Goal: Task Accomplishment & Management: Manage account settings

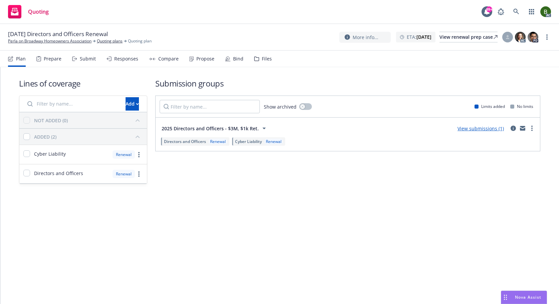
click at [262, 60] on div "Files" at bounding box center [267, 58] width 10 height 5
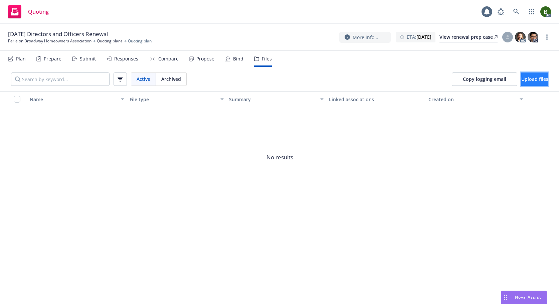
click at [523, 83] on button "Upload files" at bounding box center [534, 78] width 27 height 13
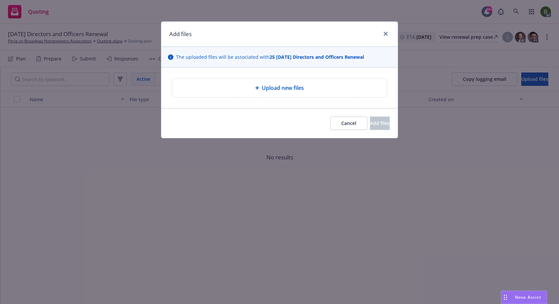
click at [293, 94] on div "Upload new files" at bounding box center [279, 87] width 214 height 19
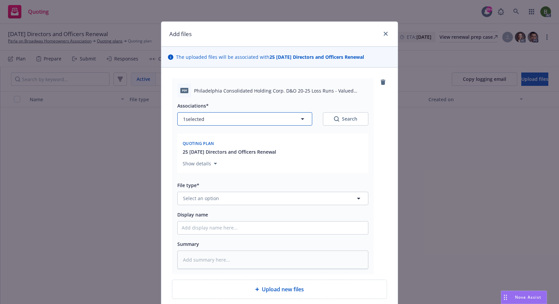
click at [237, 123] on button "1 selected" at bounding box center [244, 118] width 135 height 13
type textarea "x"
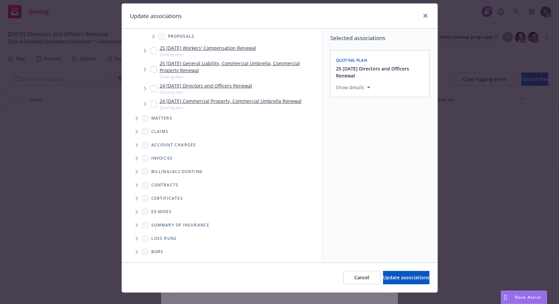
scroll to position [28, 0]
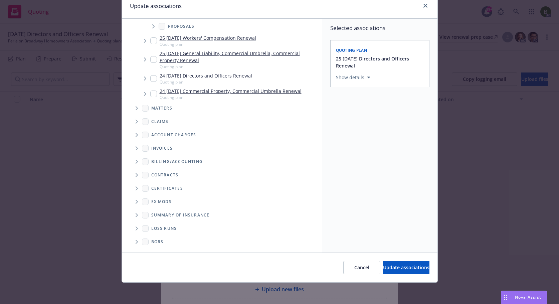
click at [136, 229] on icon "Folder Tree Example" at bounding box center [137, 228] width 3 height 4
click at [154, 251] on input "Folder Tree Example" at bounding box center [154, 252] width 7 height 7
checkbox input "true"
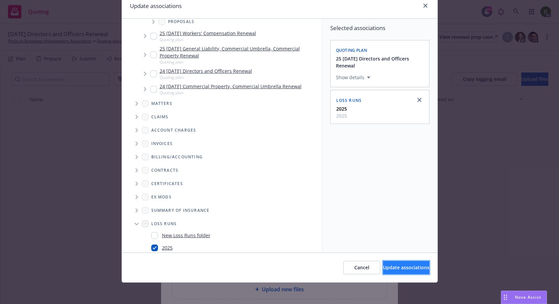
click at [383, 267] on span "Update associations" at bounding box center [406, 267] width 46 height 6
type textarea "x"
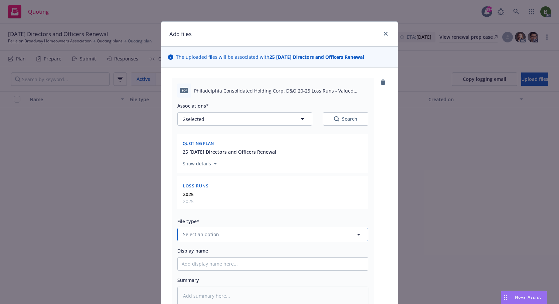
click at [263, 235] on button "Select an option" at bounding box center [272, 234] width 191 height 13
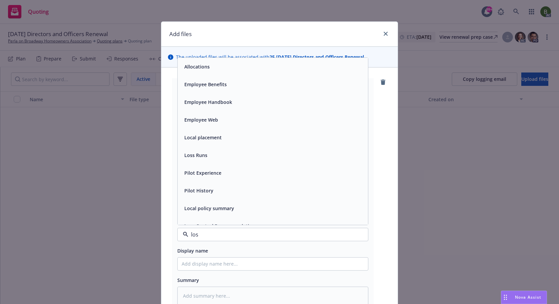
type input "loss"
click at [208, 69] on div "Loss Runs" at bounding box center [273, 67] width 182 height 10
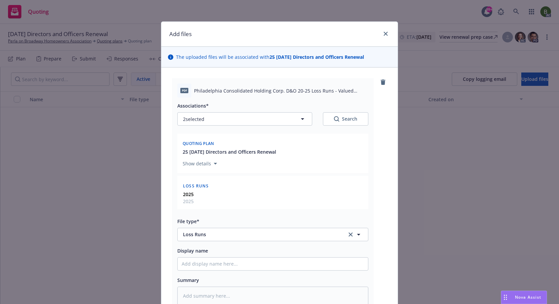
scroll to position [93, 0]
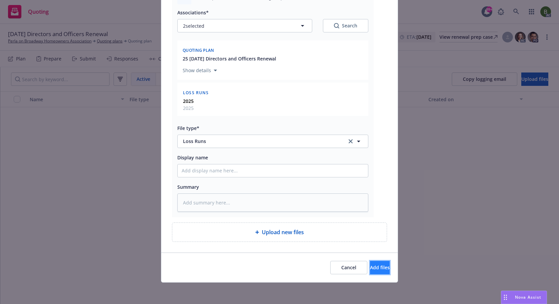
click at [370, 269] on span "Add files" at bounding box center [380, 267] width 20 height 6
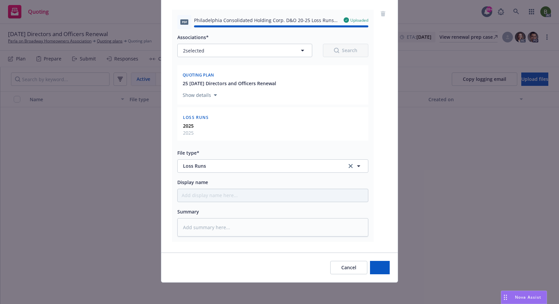
type textarea "x"
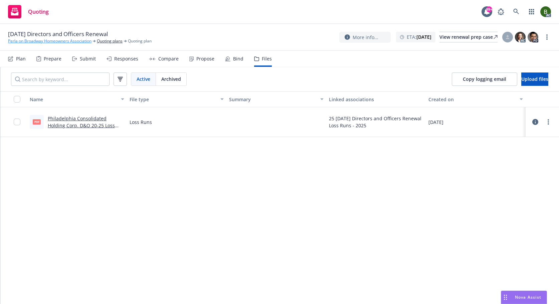
click at [62, 41] on link "Perla on Broadway Homeowners Association" at bounding box center [49, 41] width 83 height 6
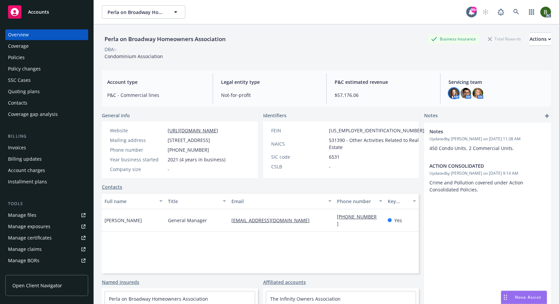
click at [448, 96] on img at bounding box center [453, 93] width 11 height 11
click at [473, 91] on img at bounding box center [477, 93] width 11 height 11
click at [461, 95] on img at bounding box center [465, 93] width 11 height 11
click at [452, 93] on img at bounding box center [453, 93] width 11 height 11
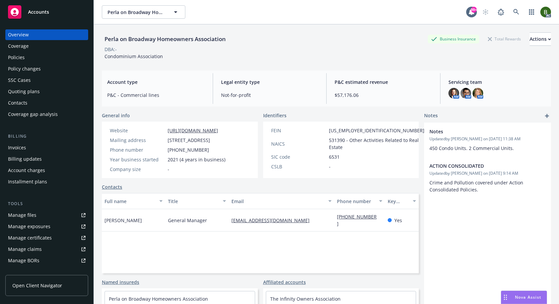
click at [20, 215] on div "Manage files" at bounding box center [22, 215] width 28 height 11
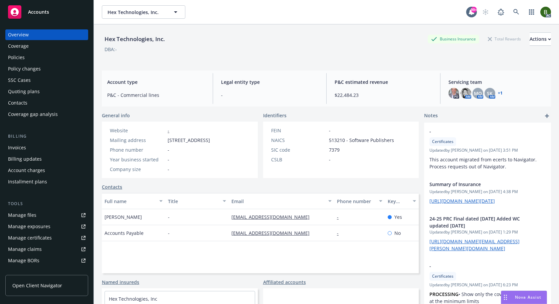
click at [14, 58] on div "Policies" at bounding box center [16, 57] width 17 height 11
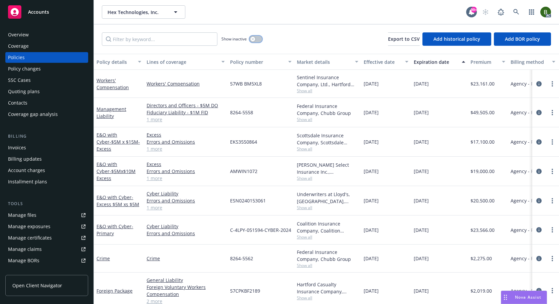
click at [254, 41] on button "button" at bounding box center [255, 39] width 13 height 7
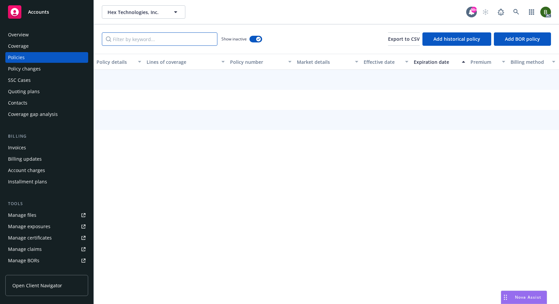
click at [187, 39] on input "Filter by keyword..." at bounding box center [160, 38] width 116 height 13
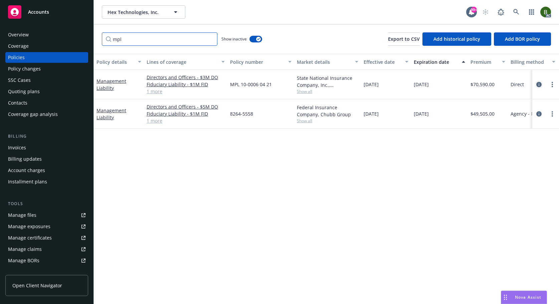
type input "mpl"
click at [541, 85] on icon "circleInformation" at bounding box center [538, 84] width 5 height 5
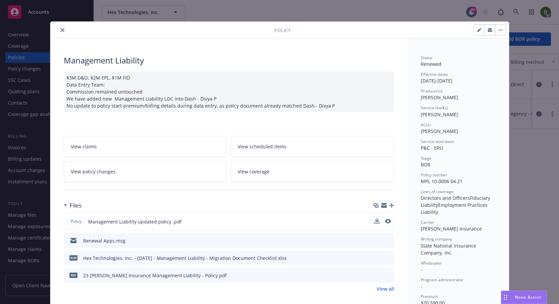
click at [389, 221] on div "Policy Management Liability updated policy .pdf" at bounding box center [229, 221] width 330 height 18
click at [386, 221] on icon "preview file" at bounding box center [387, 221] width 6 height 5
click at [385, 239] on icon "preview file" at bounding box center [388, 240] width 6 height 5
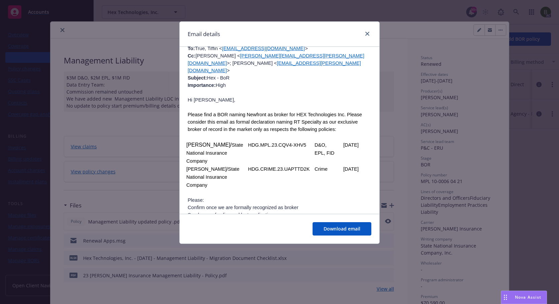
scroll to position [501, 0]
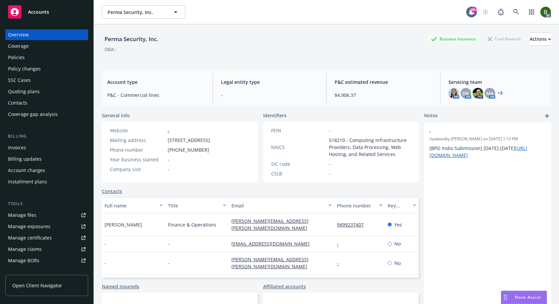
click at [19, 54] on div "Policies" at bounding box center [16, 57] width 17 height 11
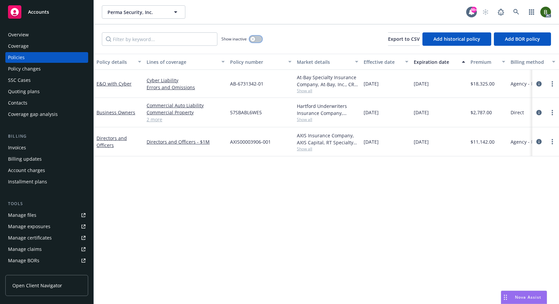
click at [251, 38] on div "button" at bounding box center [252, 39] width 5 height 5
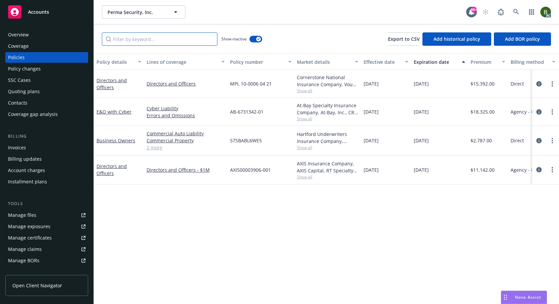
click at [165, 40] on input "Filter by keyword..." at bounding box center [160, 38] width 116 height 13
click at [537, 83] on icon "circleInformation" at bounding box center [538, 83] width 5 height 5
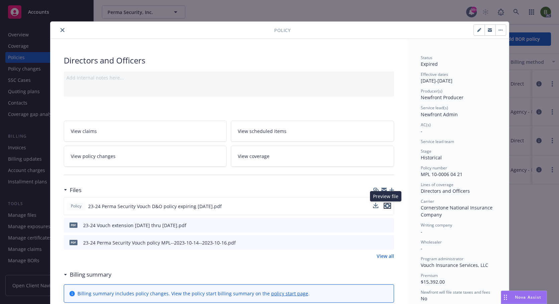
click at [387, 206] on icon "preview file" at bounding box center [387, 205] width 6 height 5
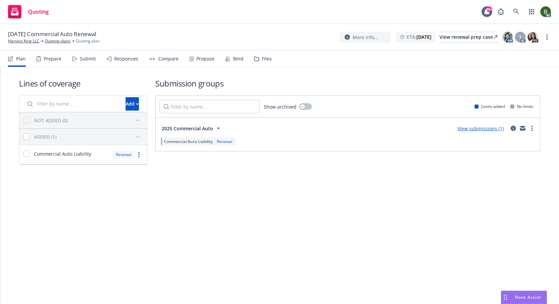
drag, startPoint x: 255, startPoint y: 56, endPoint x: 238, endPoint y: 16, distance: 43.2
click at [255, 56] on div "Files" at bounding box center [263, 59] width 18 height 16
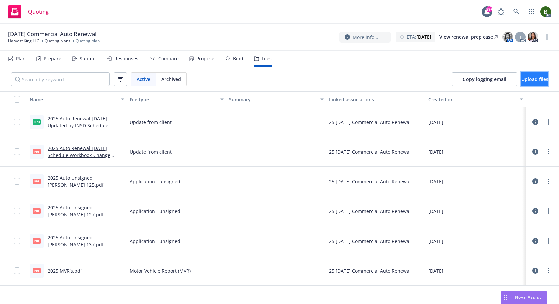
click at [521, 75] on button "Upload files" at bounding box center [534, 78] width 27 height 13
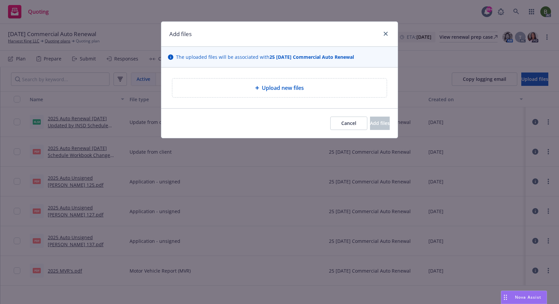
click at [269, 90] on span "Upload new files" at bounding box center [283, 88] width 42 height 8
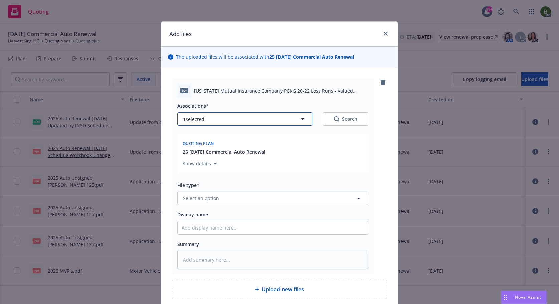
click at [226, 117] on button "1 selected" at bounding box center [244, 118] width 135 height 13
type textarea "x"
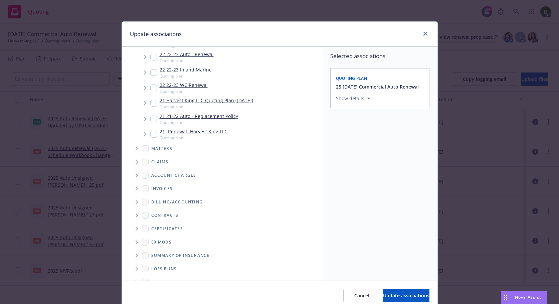
scroll to position [250, 0]
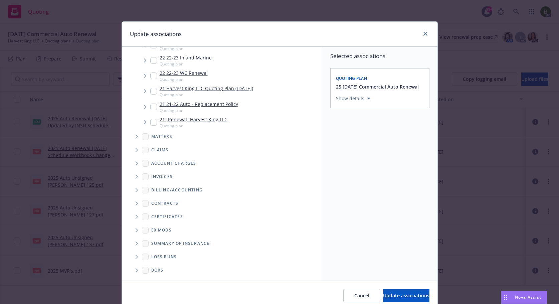
click at [136, 258] on span "Folder Tree Example" at bounding box center [136, 256] width 11 height 11
click at [154, 277] on input "Folder Tree Example" at bounding box center [154, 280] width 7 height 7
checkbox input "true"
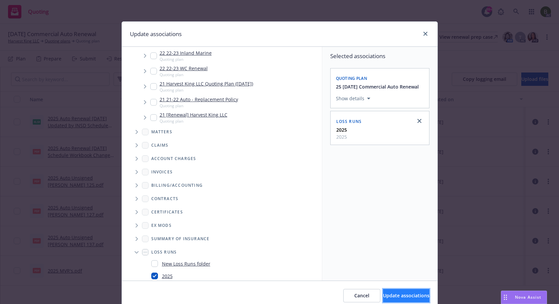
click at [398, 295] on span "Update associations" at bounding box center [406, 295] width 46 height 6
type textarea "x"
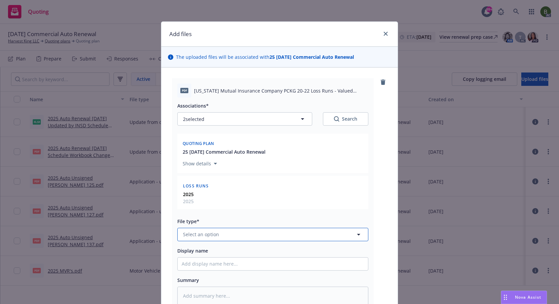
click at [225, 234] on button "Select an option" at bounding box center [272, 234] width 191 height 13
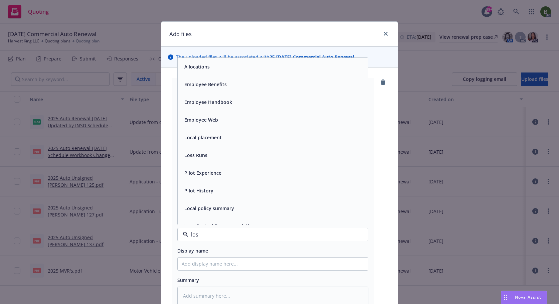
type input "loss"
click at [186, 69] on span "Loss Runs" at bounding box center [195, 66] width 23 height 7
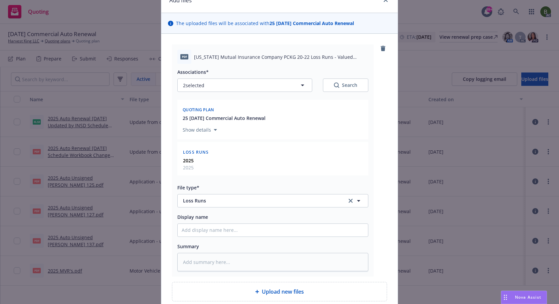
scroll to position [93, 0]
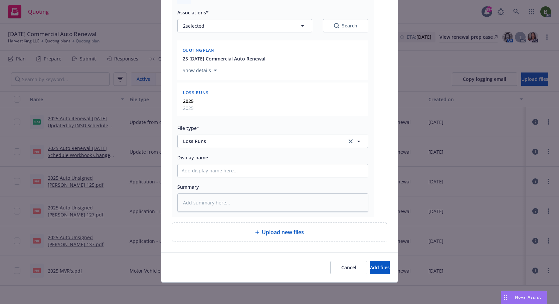
click at [372, 275] on div "Cancel Add files" at bounding box center [279, 267] width 236 height 30
click at [370, 266] on span "Add files" at bounding box center [380, 267] width 20 height 6
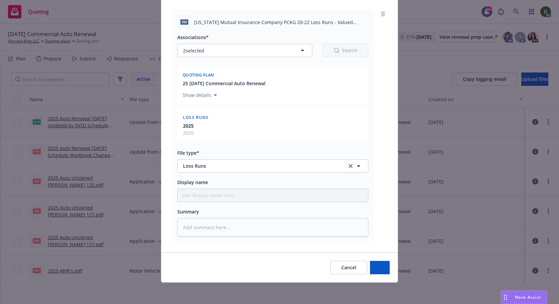
scroll to position [68, 0]
type textarea "x"
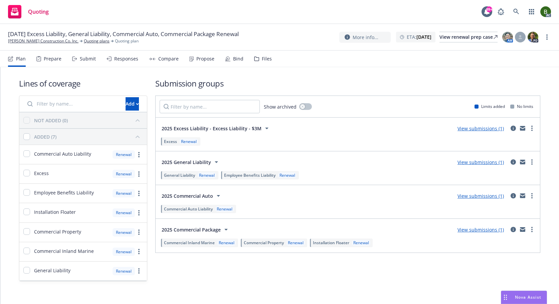
click at [262, 61] on div "Files" at bounding box center [267, 58] width 10 height 5
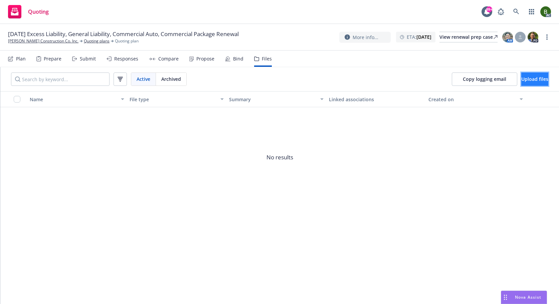
click at [533, 78] on span "Upload files" at bounding box center [534, 79] width 27 height 6
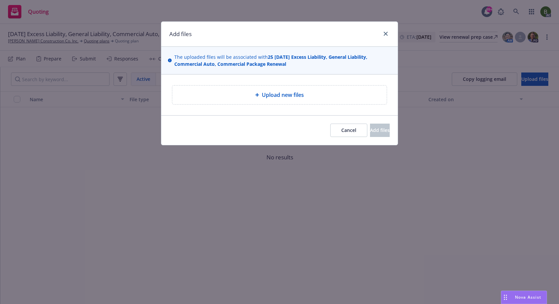
click at [272, 99] on span "Upload new files" at bounding box center [283, 95] width 42 height 8
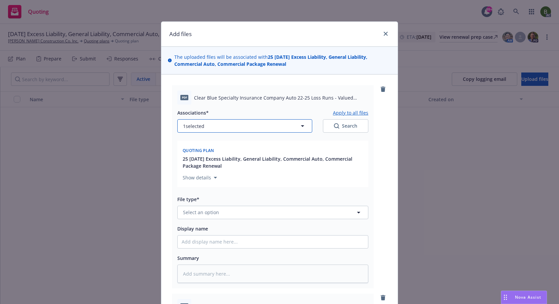
click at [215, 126] on button "1 selected" at bounding box center [244, 125] width 135 height 13
type textarea "x"
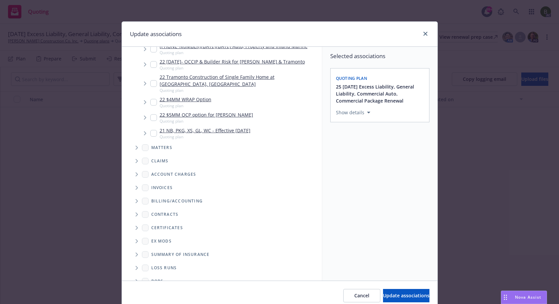
scroll to position [248, 0]
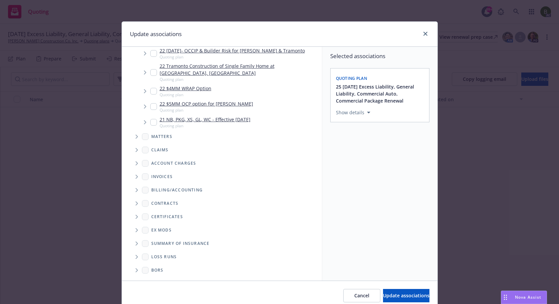
click at [132, 258] on span "Folder Tree Example" at bounding box center [136, 256] width 11 height 11
click at [167, 270] on link "New Loss Runs folder" at bounding box center [186, 268] width 48 height 7
checkbox input "true"
click at [380, 161] on div "Select an option" at bounding box center [377, 158] width 71 height 7
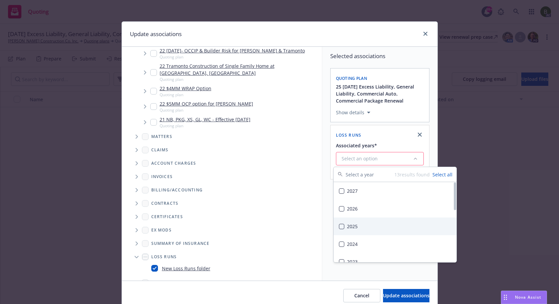
click at [354, 227] on div "2025" at bounding box center [395, 226] width 123 height 18
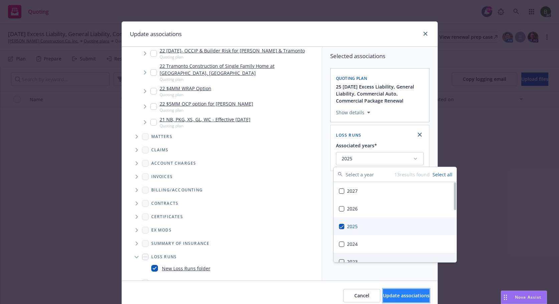
click at [395, 296] on span "Update associations" at bounding box center [406, 295] width 46 height 6
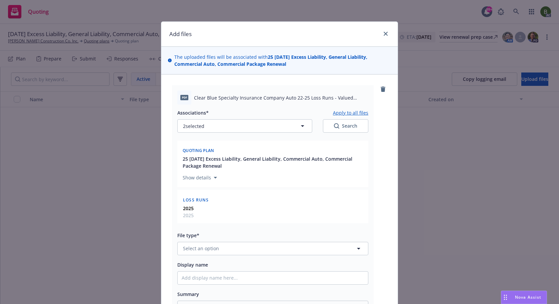
type textarea "x"
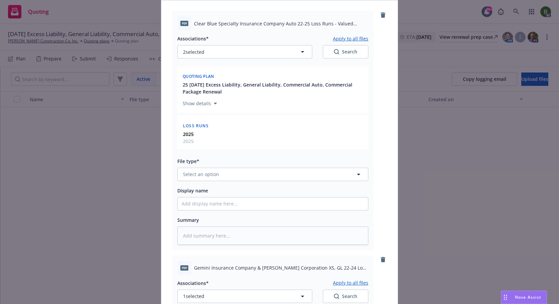
scroll to position [167, 0]
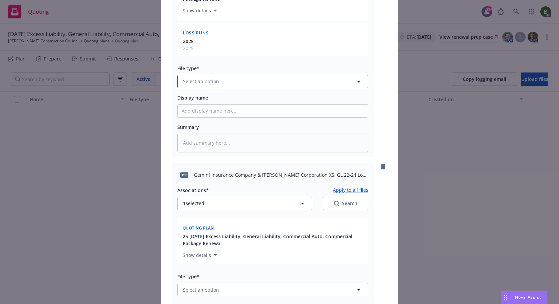
click at [234, 80] on button "Select an option" at bounding box center [272, 81] width 191 height 13
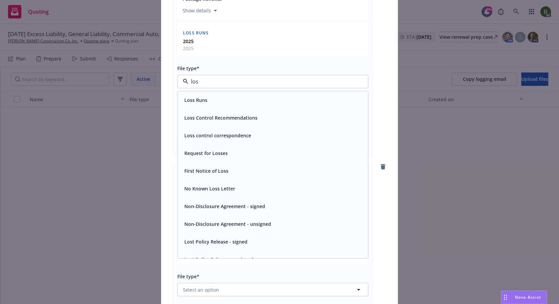
type input "loss"
click at [195, 101] on span "Loss Runs" at bounding box center [195, 99] width 23 height 7
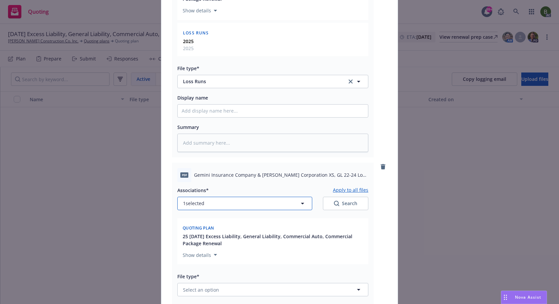
click at [234, 205] on button "1 selected" at bounding box center [244, 203] width 135 height 13
type textarea "x"
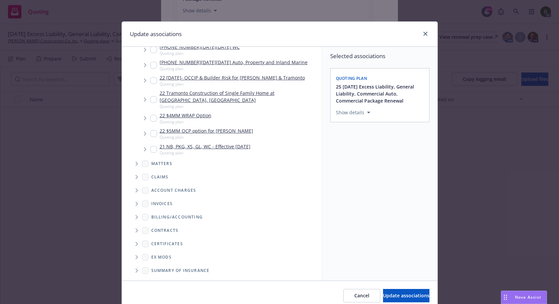
scroll to position [248, 0]
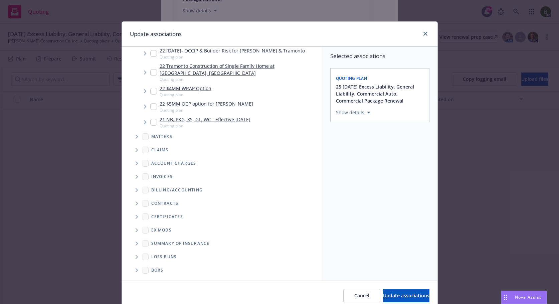
click at [136, 255] on icon "Folder Tree Example" at bounding box center [137, 257] width 3 height 4
click at [159, 276] on div "2025" at bounding box center [161, 281] width 21 height 10
checkbox input "true"
click at [383, 293] on span "Update associations" at bounding box center [406, 295] width 46 height 6
type textarea "x"
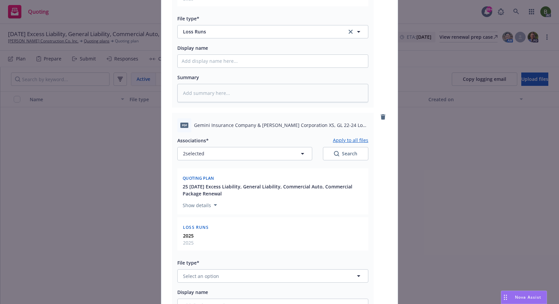
scroll to position [300, 0]
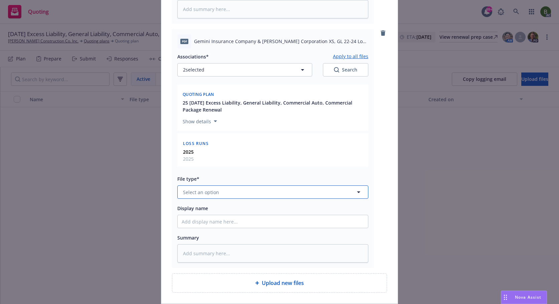
click at [220, 192] on button "Select an option" at bounding box center [272, 191] width 191 height 13
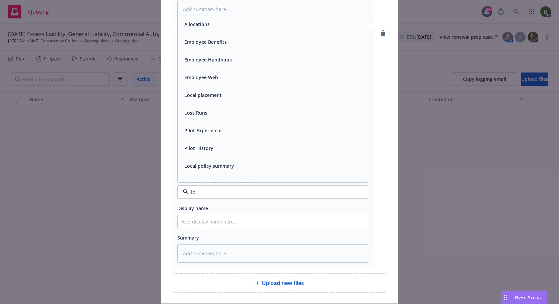
type input "los"
click at [189, 28] on div "Loss Runs" at bounding box center [195, 24] width 27 height 10
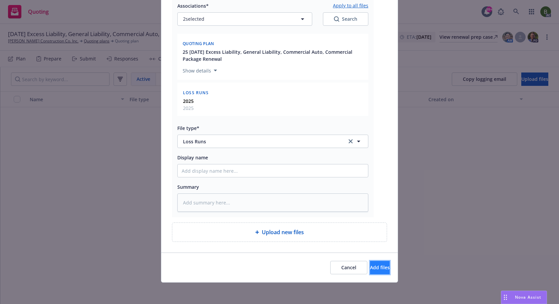
click at [370, 270] on span "Add files" at bounding box center [380, 267] width 20 height 6
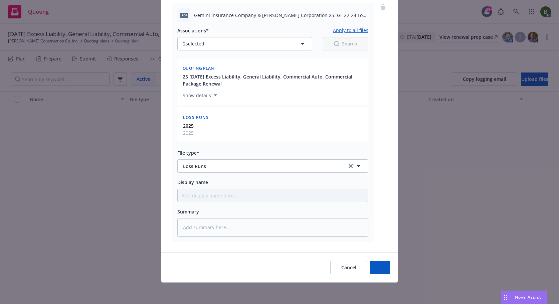
scroll to position [327, 0]
type textarea "x"
